Goal: Task Accomplishment & Management: Manage account settings

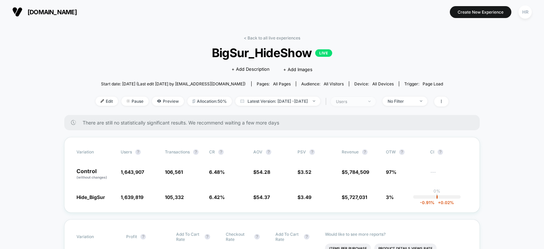
click at [363, 102] on div "users" at bounding box center [349, 101] width 27 height 5
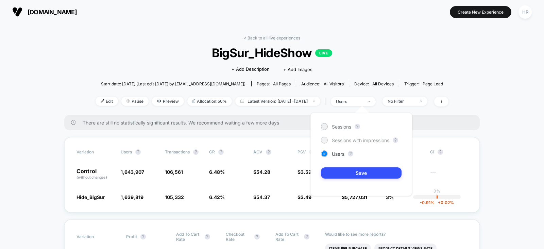
click at [363, 137] on div "Sessions with impressions" at bounding box center [355, 140] width 68 height 7
click at [350, 172] on button "Save" at bounding box center [361, 172] width 81 height 11
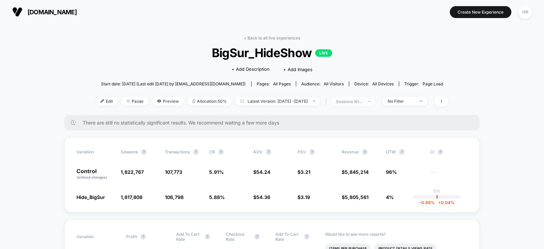
click at [376, 98] on span "sessions with impression" at bounding box center [353, 101] width 45 height 9
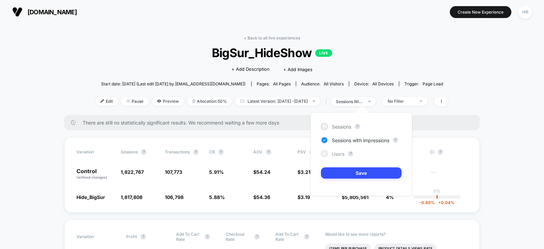
click at [333, 155] on span "Users" at bounding box center [338, 154] width 13 height 6
click at [338, 176] on button "Save" at bounding box center [361, 172] width 81 height 11
